Goal: Information Seeking & Learning: Learn about a topic

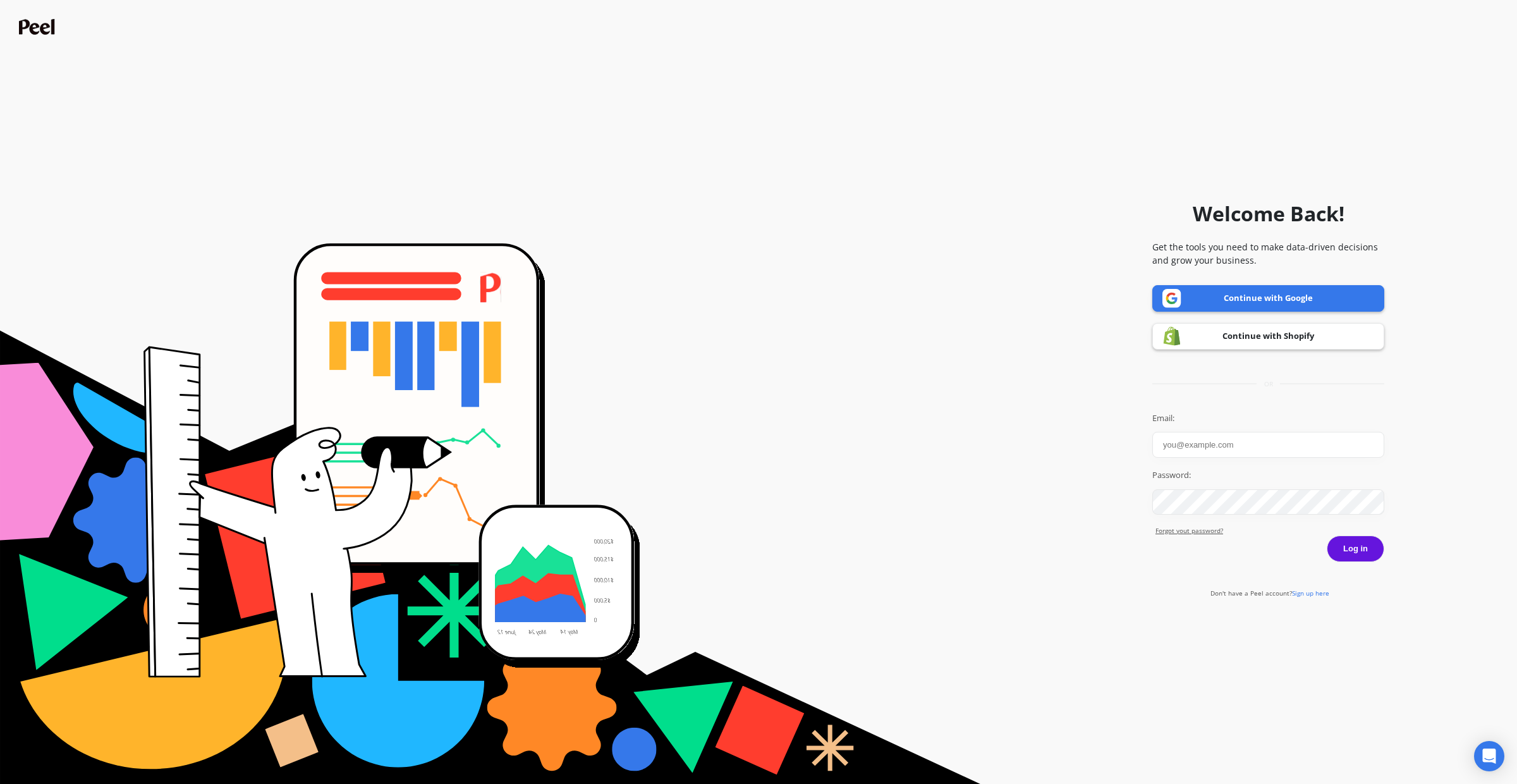
click at [1257, 338] on link "Continue with Shopify" at bounding box center [1268, 337] width 232 height 27
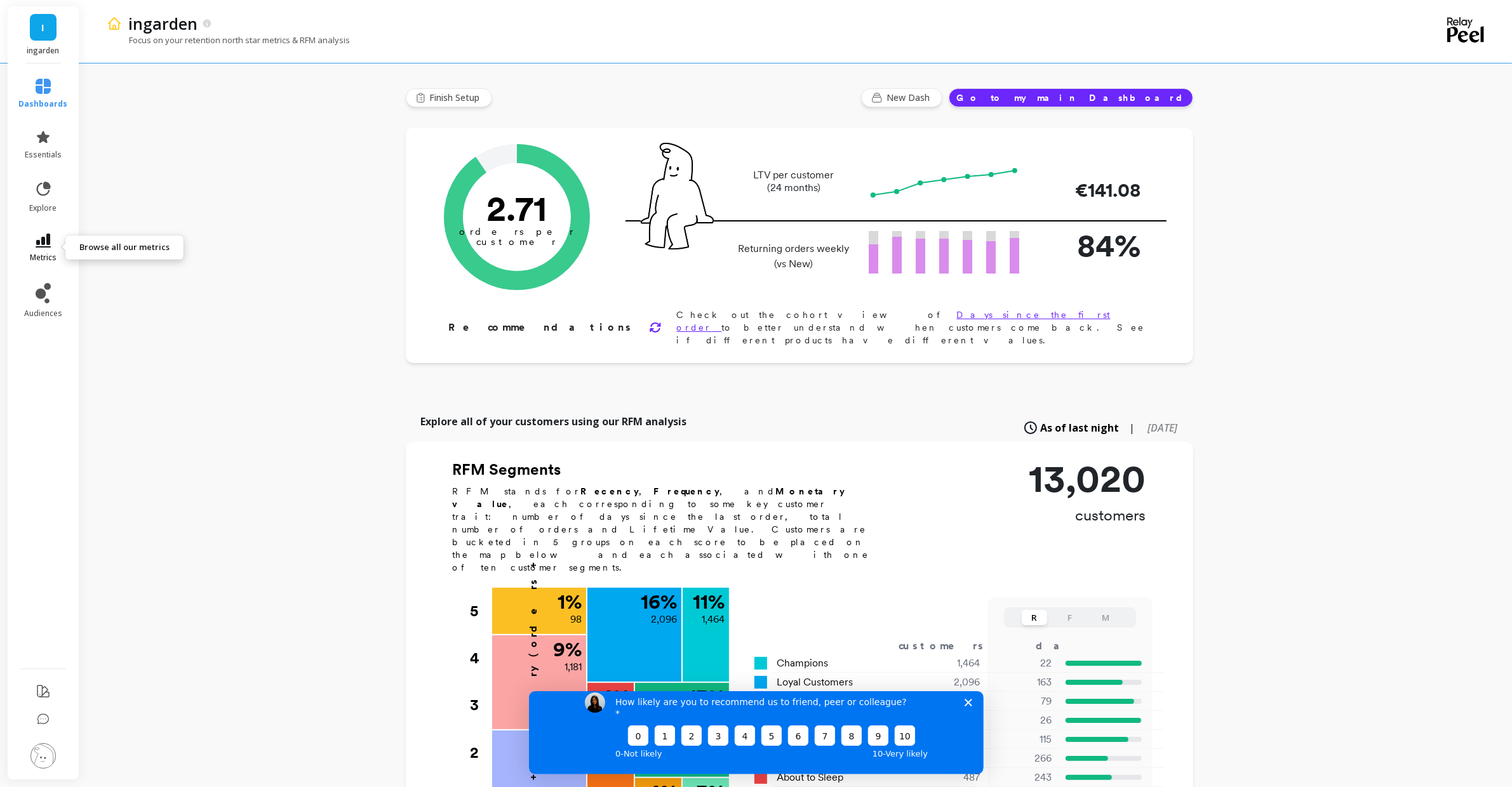
click at [39, 250] on link "metrics" at bounding box center [44, 248] width 48 height 29
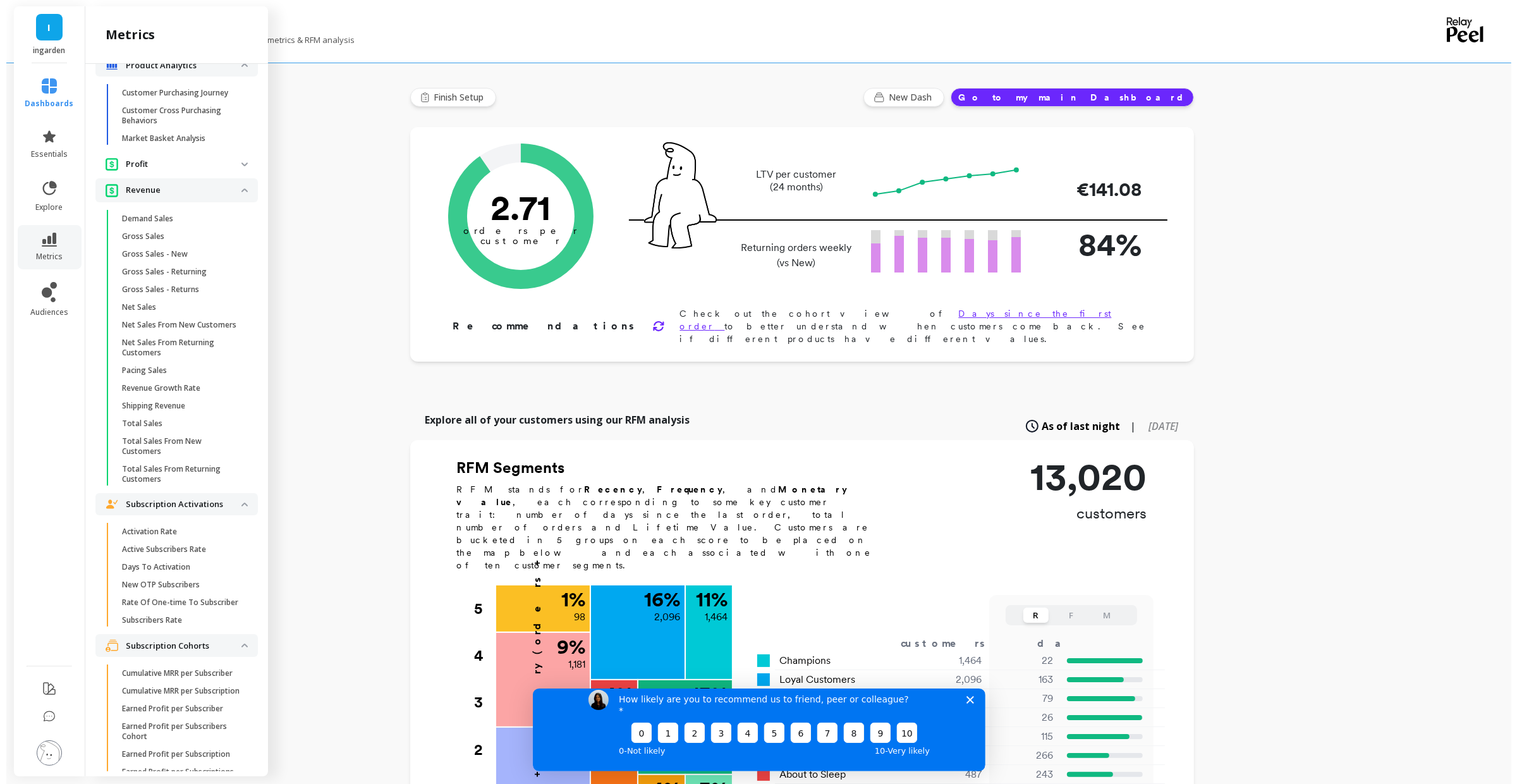
scroll to position [2514, 0]
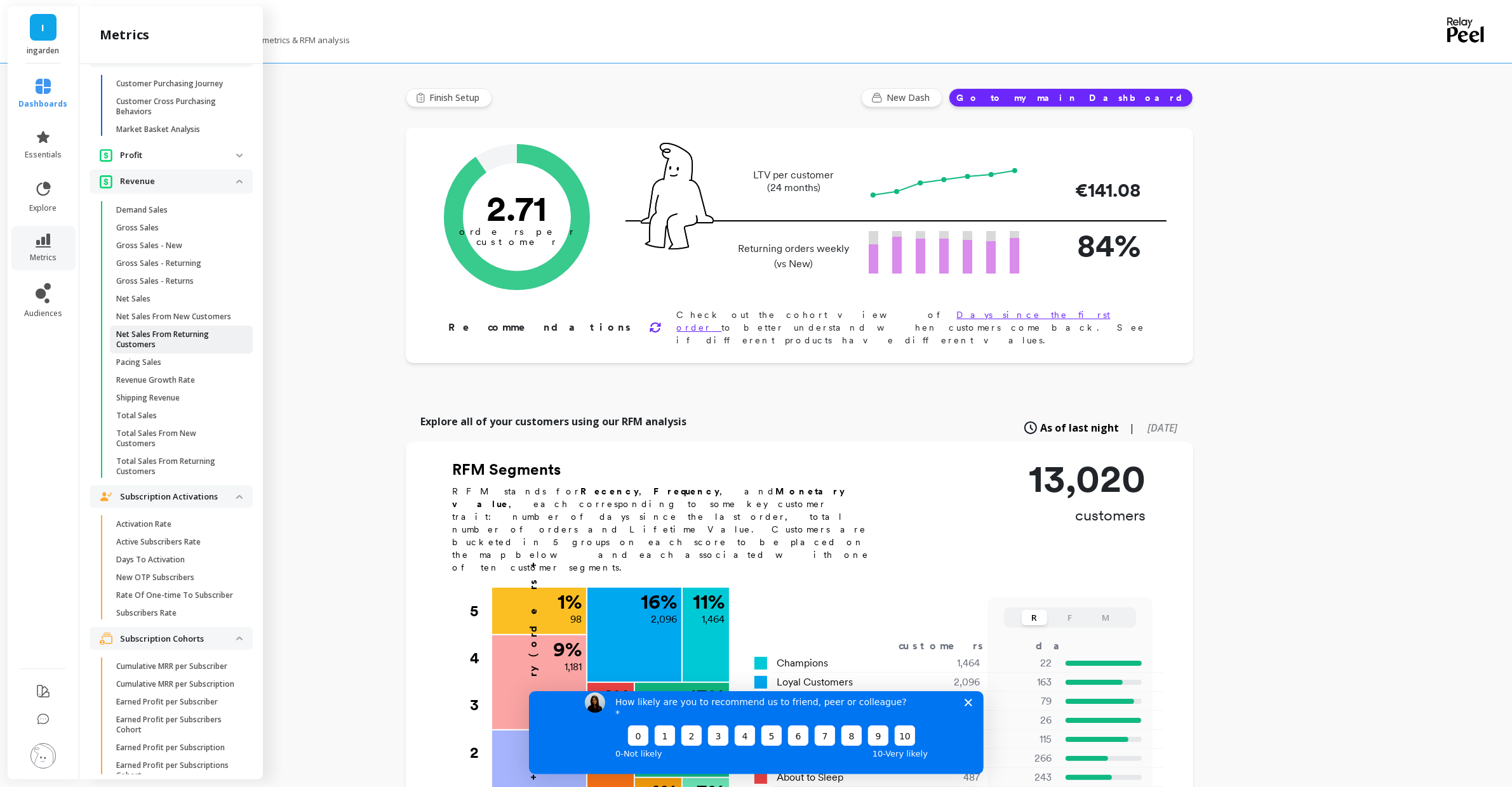
click at [207, 349] on p "Net Sales From Returning Customers" at bounding box center [176, 339] width 121 height 20
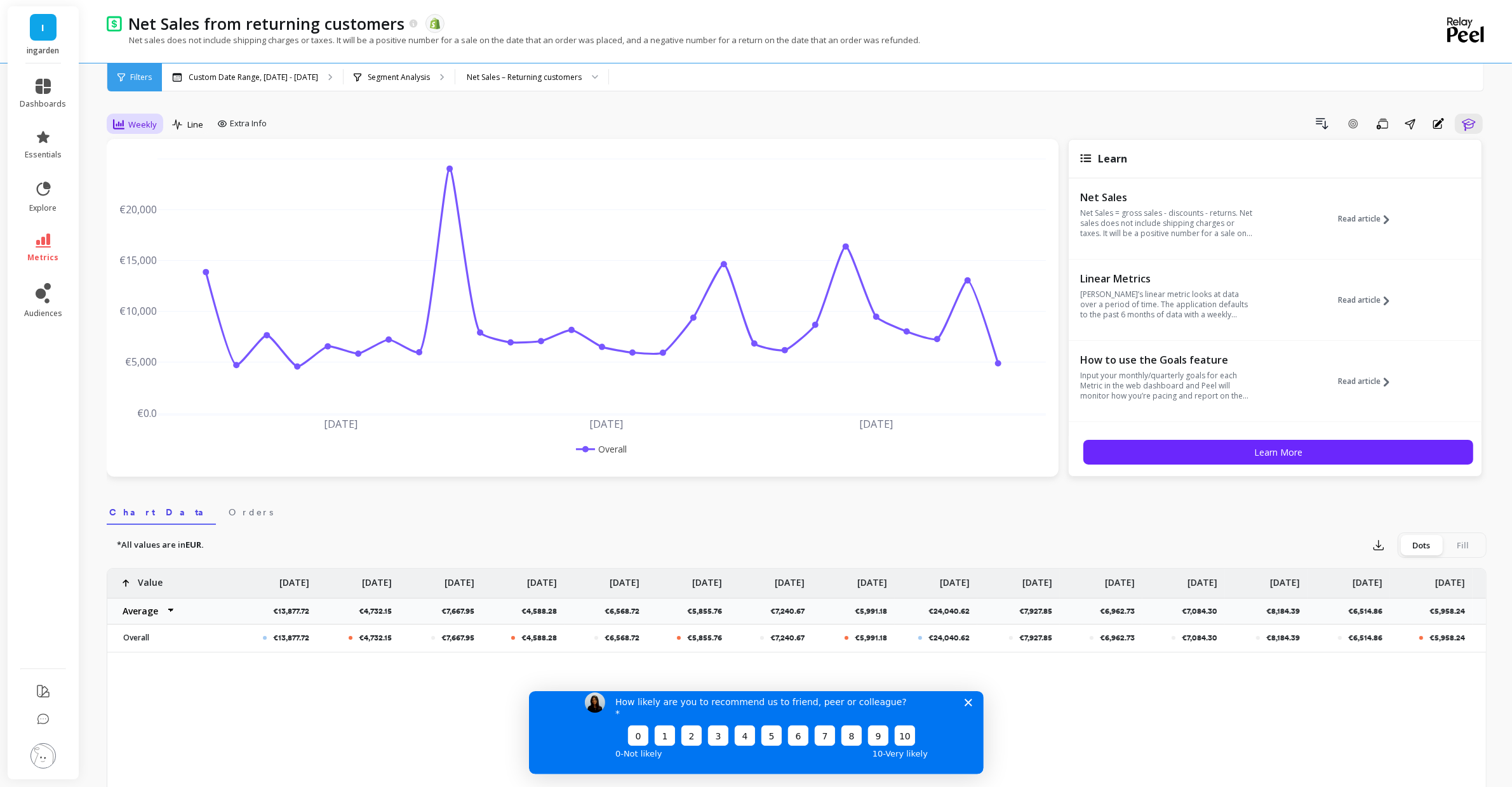
click at [144, 125] on span "Weekly" at bounding box center [142, 125] width 29 height 12
click at [167, 230] on div "Monthly" at bounding box center [153, 226] width 73 height 12
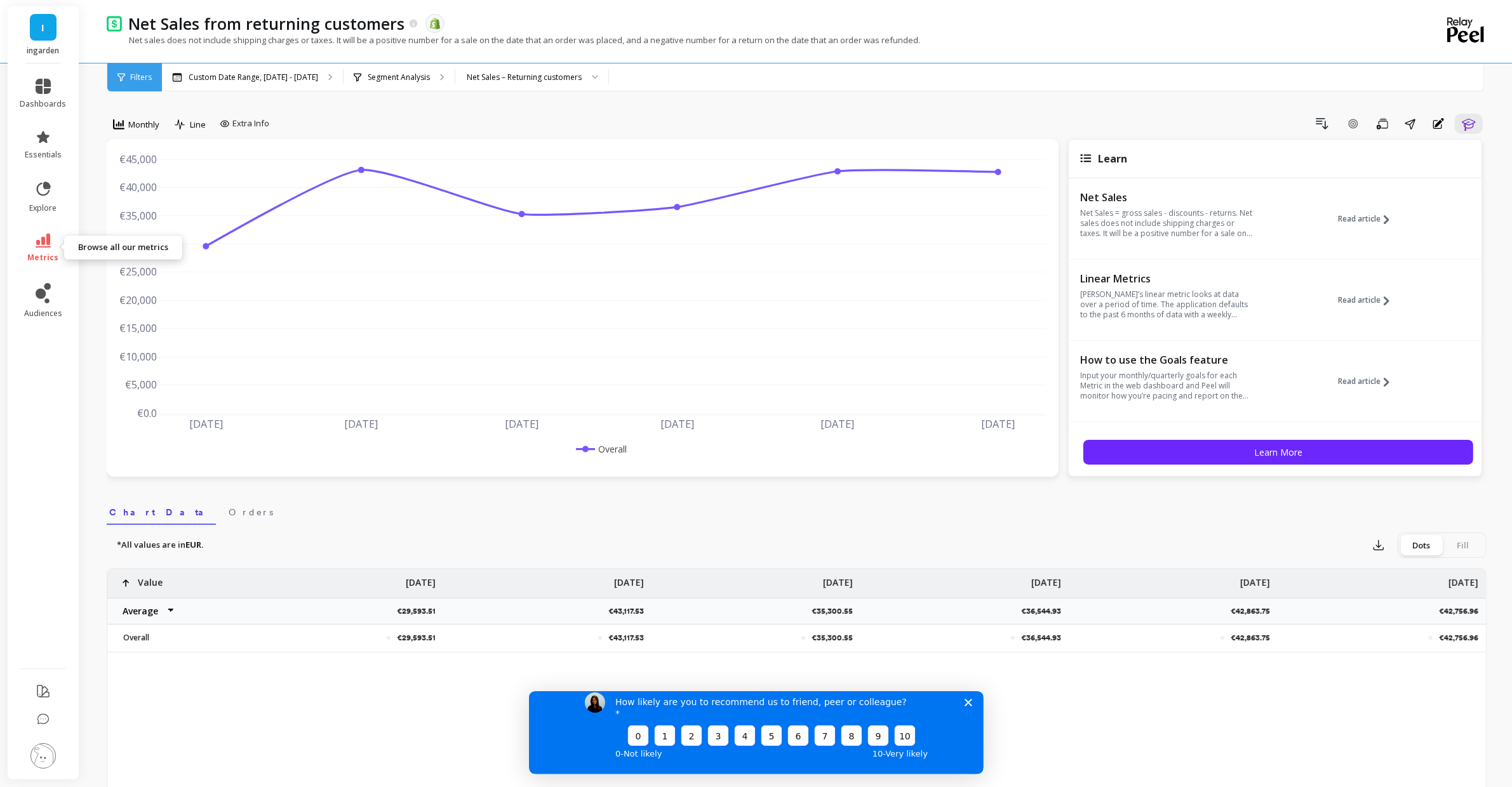
click at [38, 244] on icon at bounding box center [44, 240] width 15 height 14
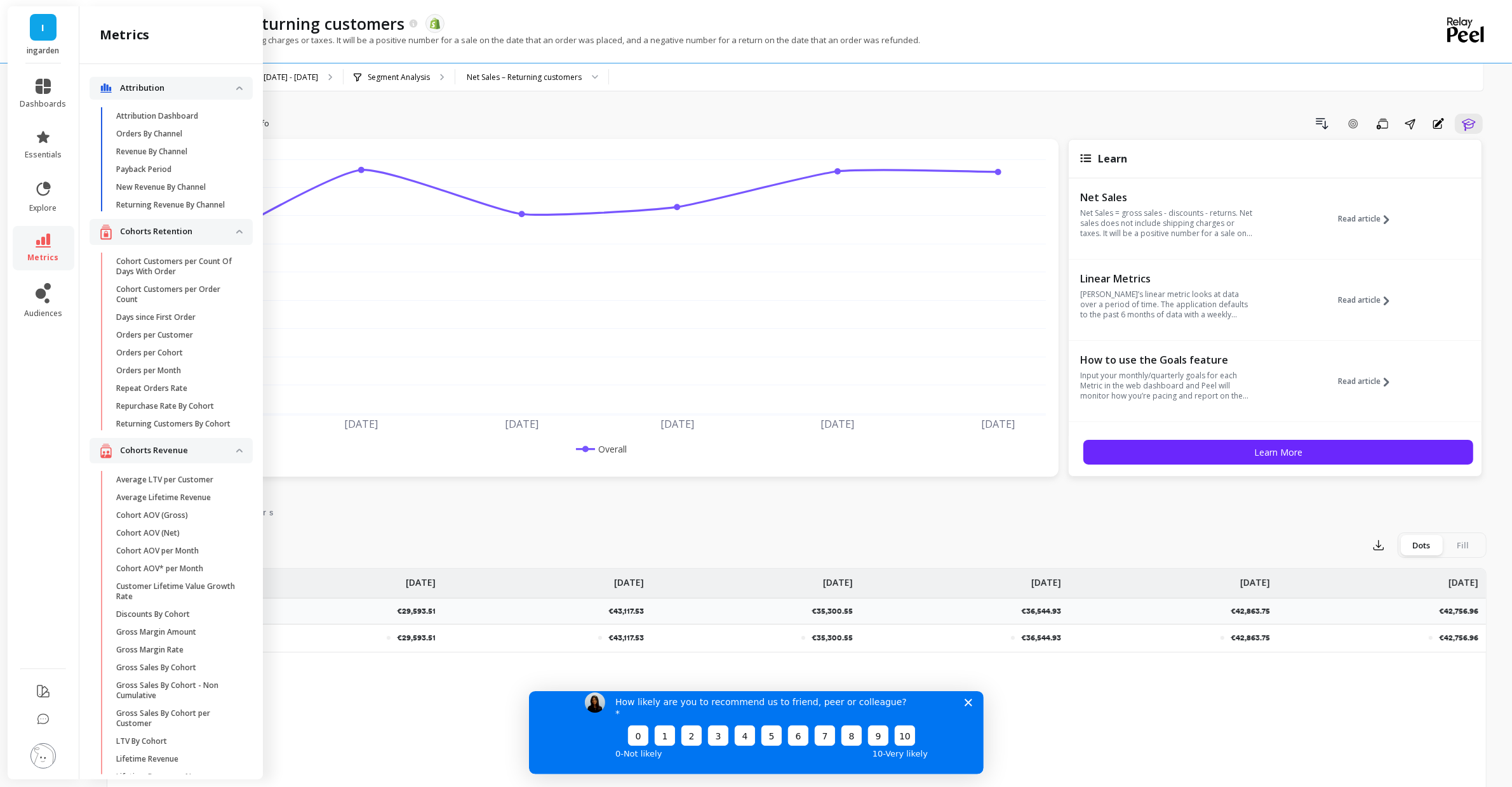
scroll to position [2524, 0]
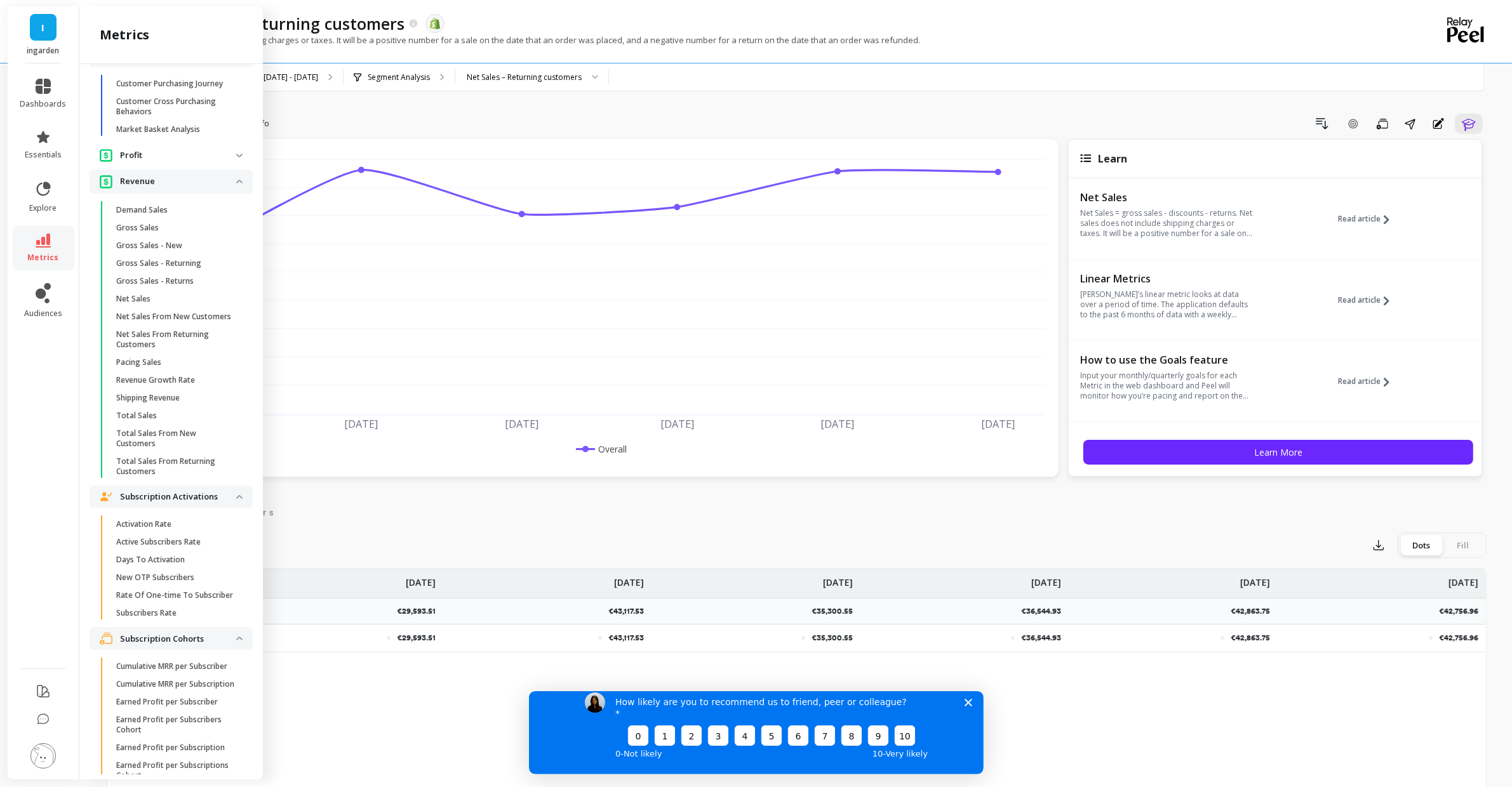
click at [187, 476] on p "Total Sales From Returning Customers" at bounding box center [176, 466] width 121 height 20
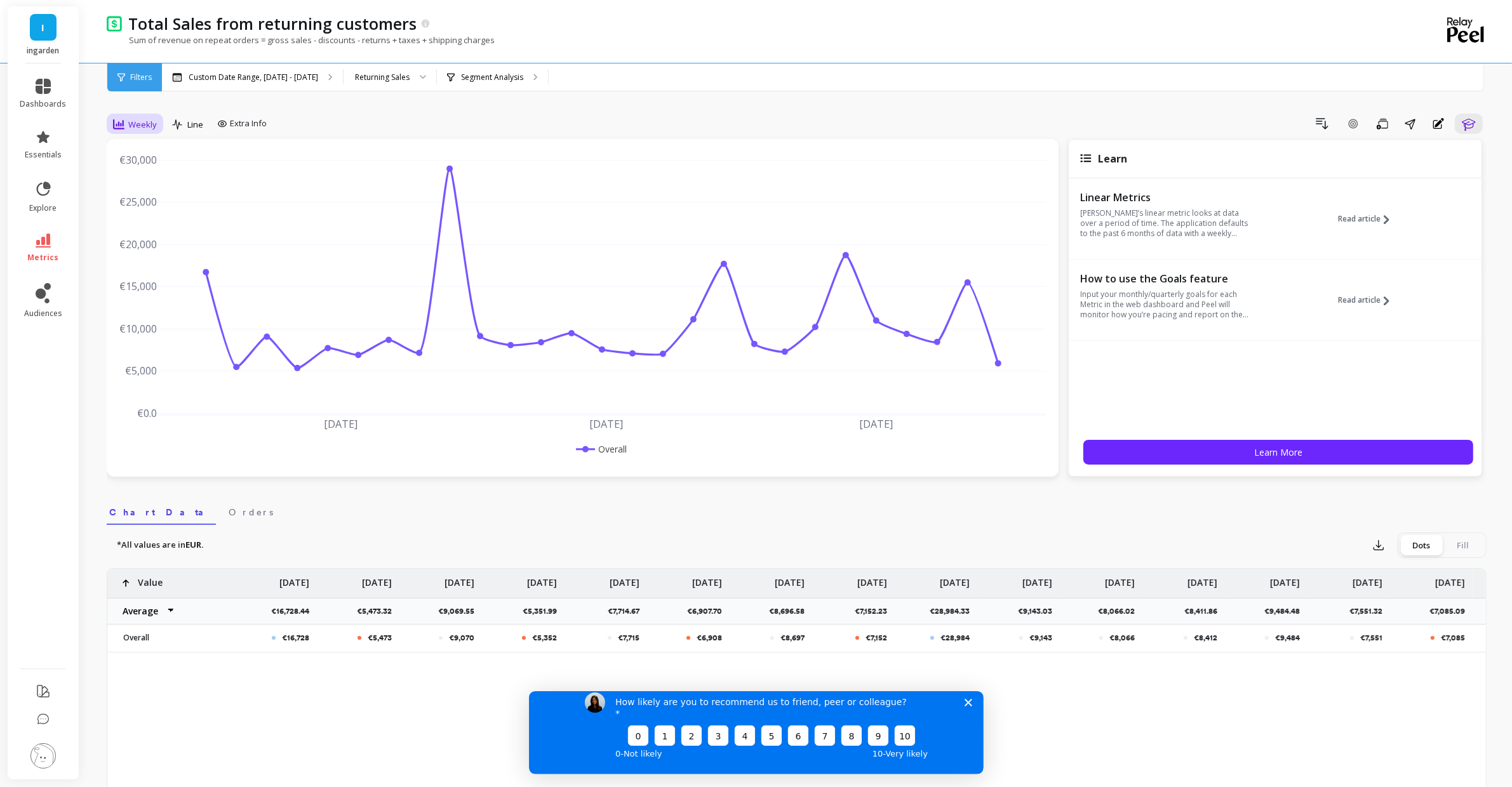
click at [130, 127] on span "Weekly" at bounding box center [142, 125] width 29 height 12
click at [160, 215] on div "Monthly" at bounding box center [153, 226] width 87 height 22
